Goal: Information Seeking & Learning: Learn about a topic

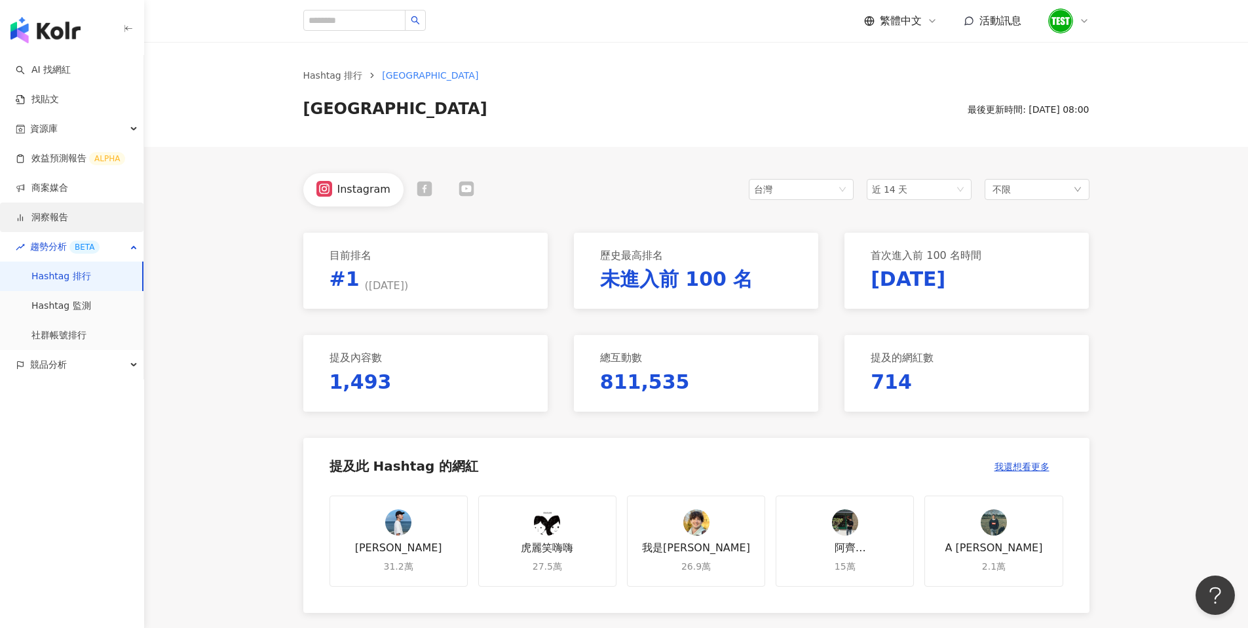
click at [68, 215] on link "洞察報告" at bounding box center [42, 217] width 52 height 13
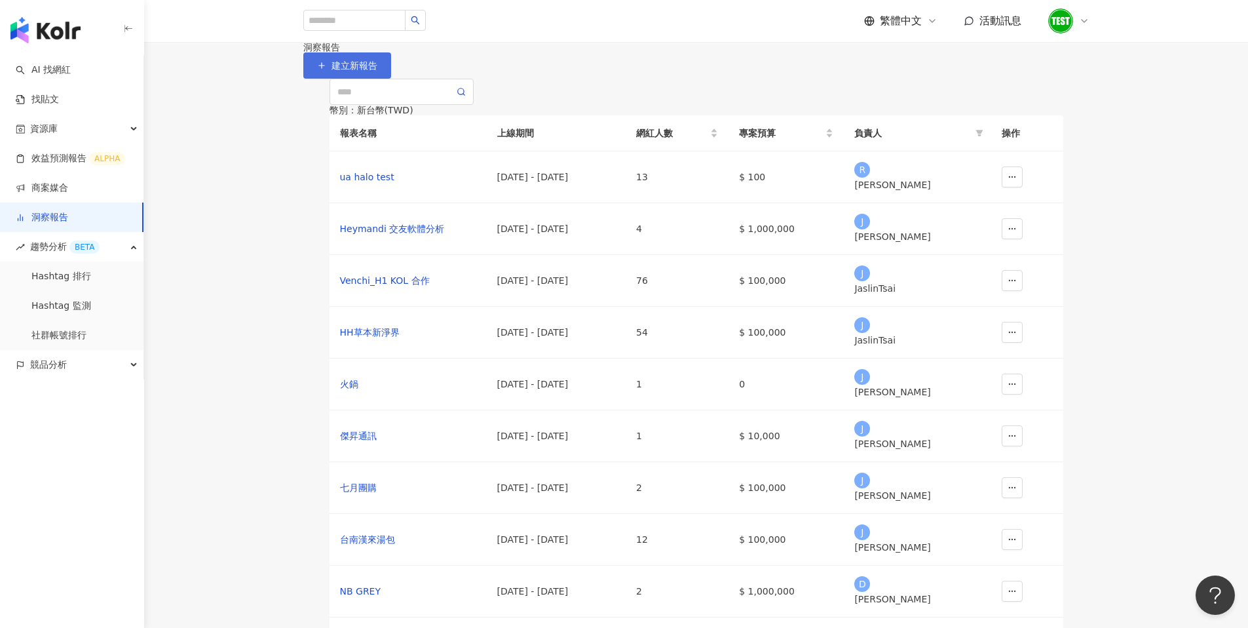
click at [391, 79] on button "建立新報告" at bounding box center [347, 65] width 88 height 26
click at [73, 153] on link "效益預測報告 ALPHA" at bounding box center [70, 158] width 109 height 13
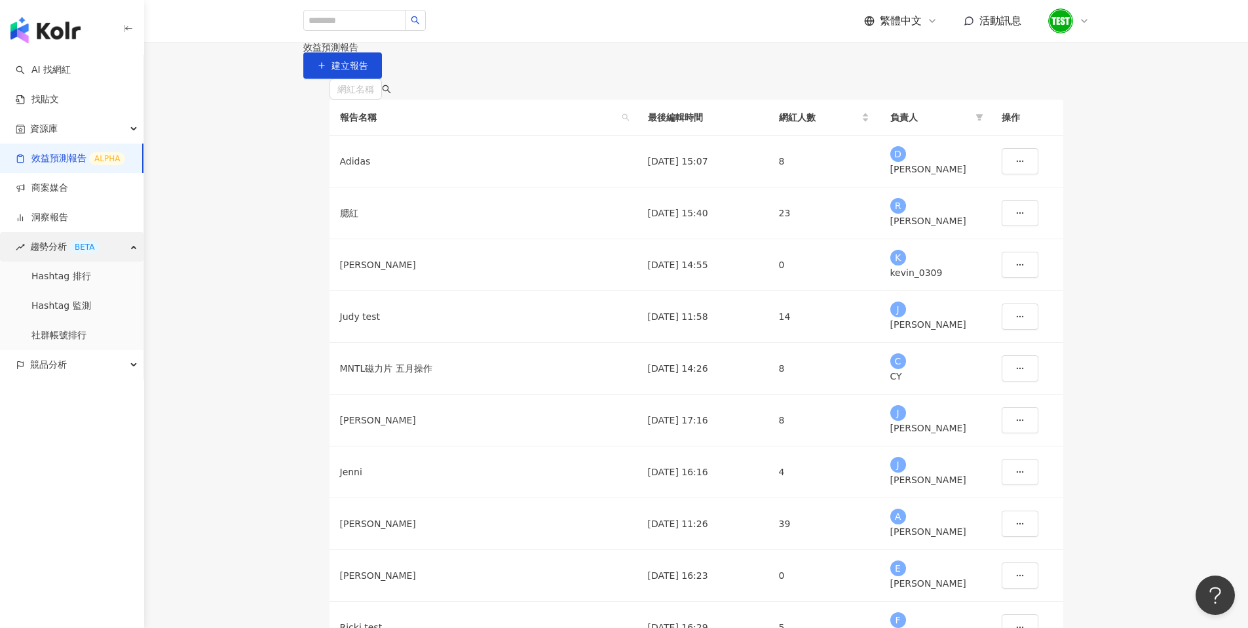
click at [27, 243] on div "趨勢分析 BETA" at bounding box center [71, 246] width 143 height 29
click at [39, 282] on span "競品分析" at bounding box center [48, 275] width 37 height 29
click at [44, 305] on link "品牌帳號分析" at bounding box center [58, 305] width 55 height 13
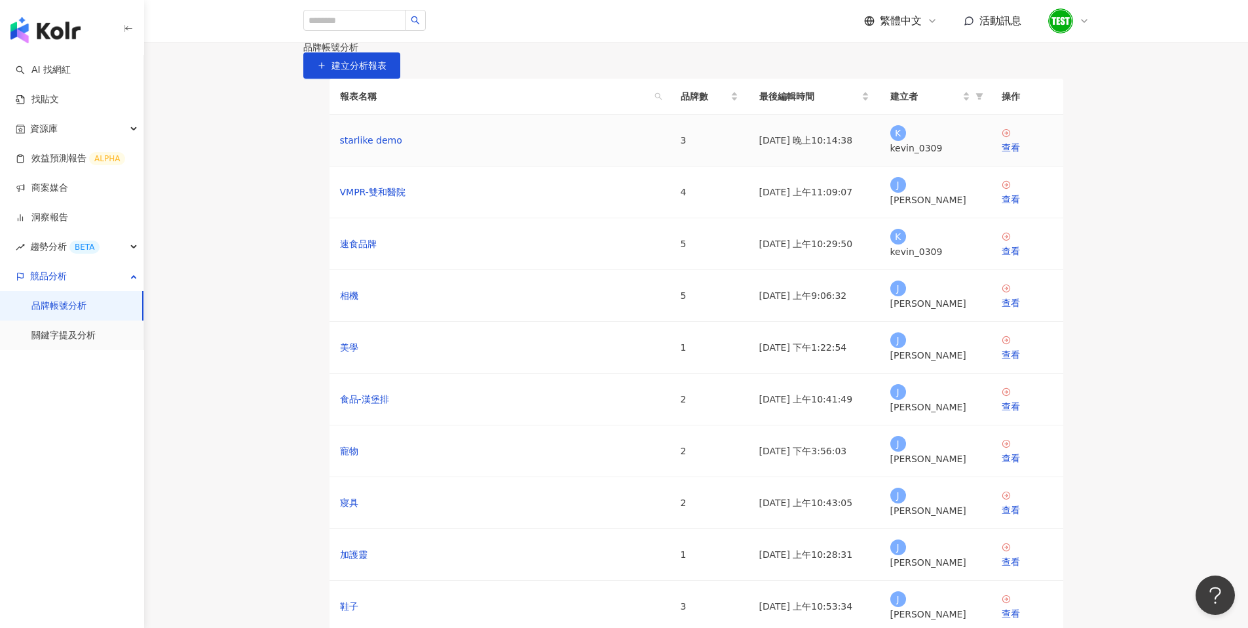
click at [512, 166] on td "starlike demo" at bounding box center [500, 141] width 341 height 52
click at [491, 147] on div "starlike demo" at bounding box center [500, 140] width 320 height 14
click at [1021, 155] on div "查看" at bounding box center [1027, 147] width 51 height 14
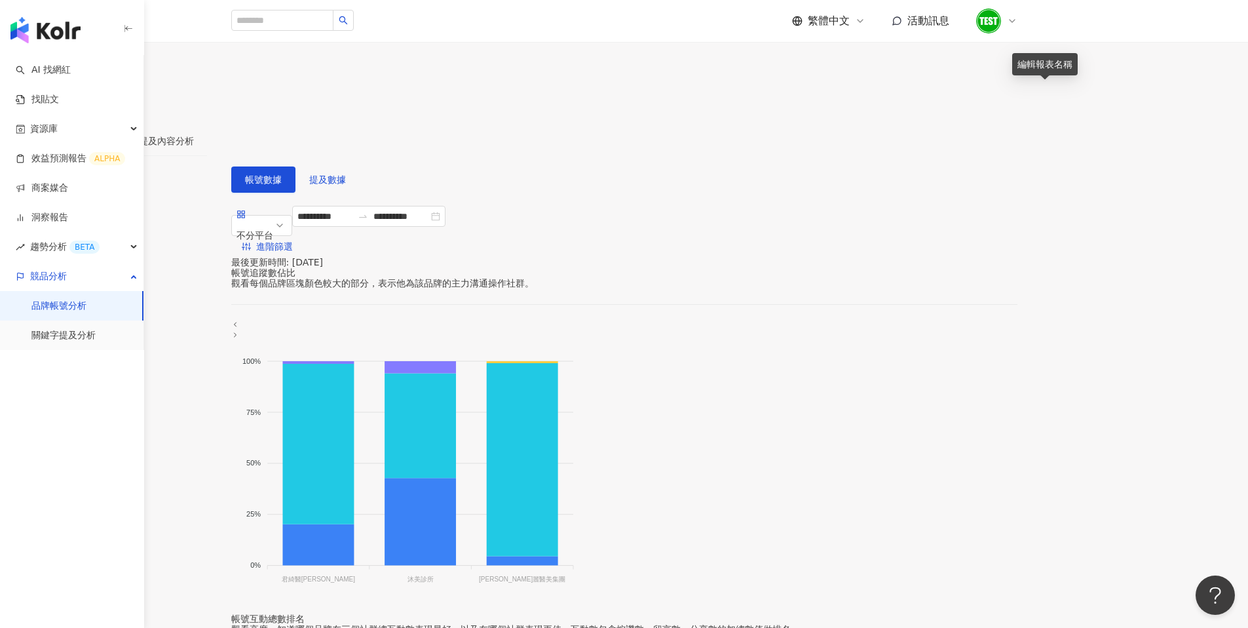
click at [98, 105] on icon "edit" at bounding box center [92, 111] width 12 height 12
